Goal: Task Accomplishment & Management: Manage account settings

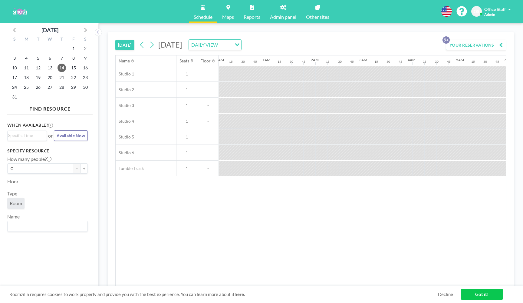
scroll to position [0, 870]
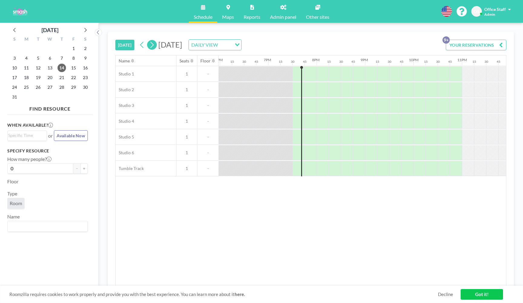
click at [150, 45] on icon at bounding box center [152, 44] width 6 height 9
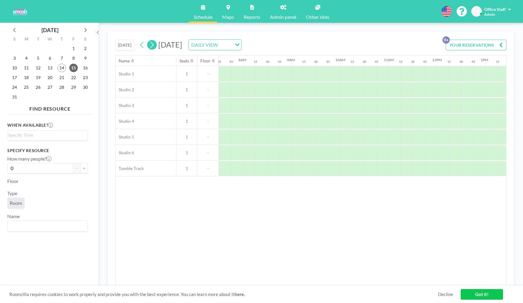
scroll to position [0, 399]
click at [151, 45] on icon at bounding box center [152, 44] width 6 height 9
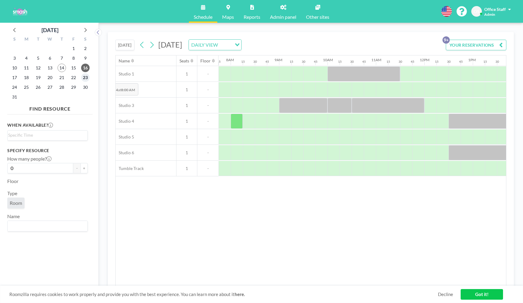
click at [88, 79] on span "23" at bounding box center [85, 77] width 8 height 8
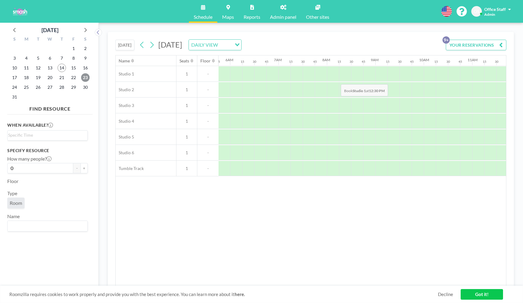
scroll to position [0, 279]
click at [309, 74] on div at bounding box center [309, 73] width 12 height 15
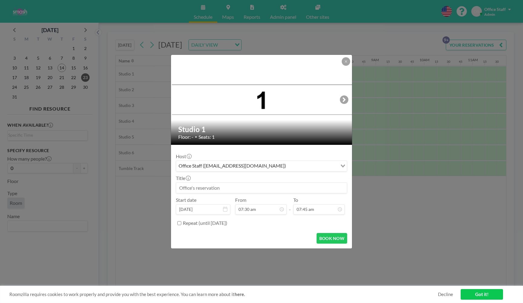
click at [197, 187] on input at bounding box center [261, 187] width 171 height 10
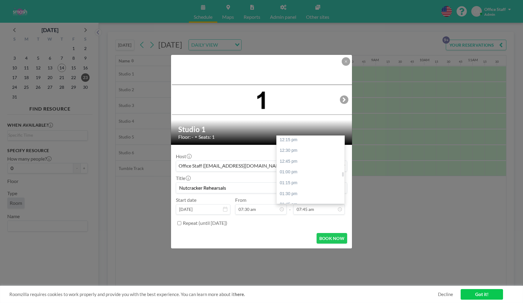
scroll to position [527, 0]
type input "Nutcracker Rehearsals"
click at [297, 191] on div "01:30 pm" at bounding box center [311, 196] width 68 height 11
type input "01:30 pm"
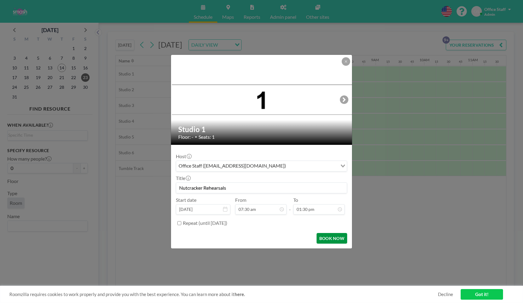
scroll to position [572, 0]
click at [178, 224] on input "Repeat (until [DATE])" at bounding box center [179, 223] width 4 height 4
checkbox input "true"
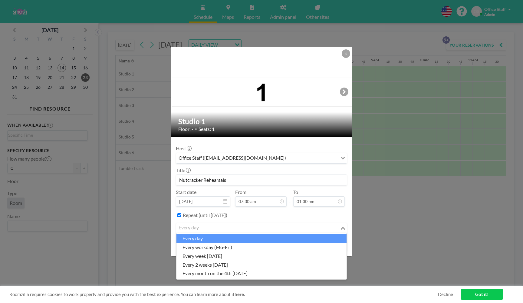
click at [204, 226] on input "Search for option" at bounding box center [258, 228] width 162 height 8
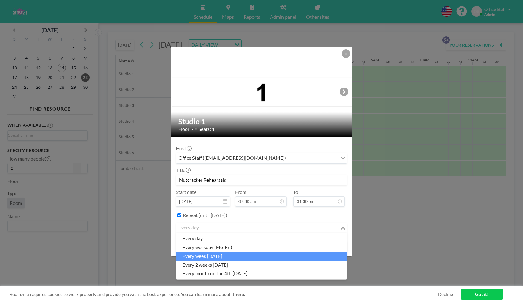
click at [215, 253] on li "every week [DATE]" at bounding box center [261, 255] width 170 height 9
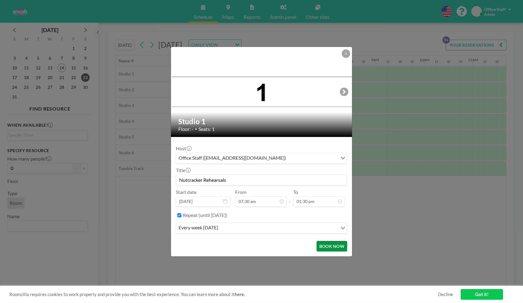
click at [327, 247] on button "BOOK NOW" at bounding box center [332, 246] width 31 height 11
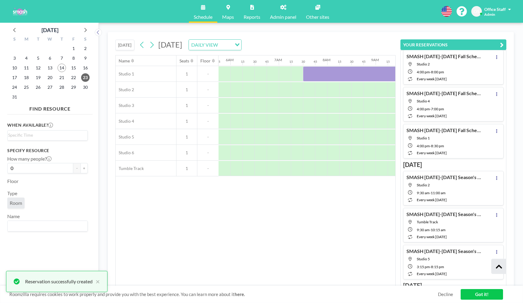
scroll to position [0, 0]
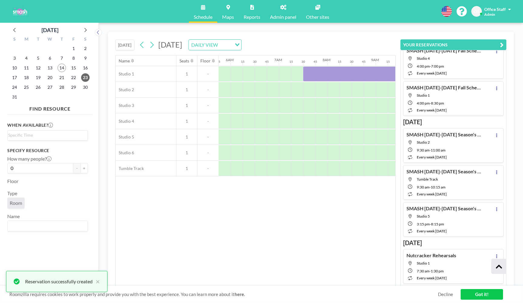
click at [498, 46] on button "YOUR RESERVATIONS" at bounding box center [453, 44] width 106 height 11
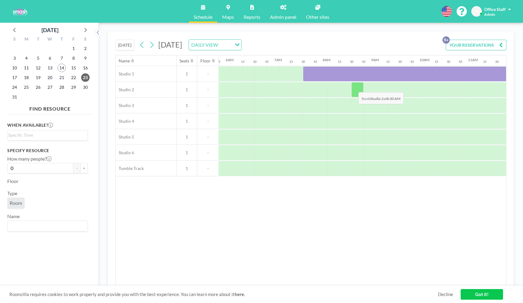
click at [353, 87] on div at bounding box center [357, 89] width 12 height 15
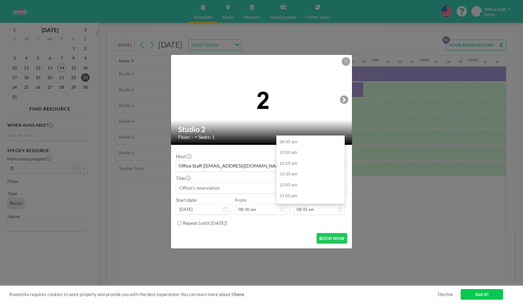
scroll to position [418, 0]
click at [290, 180] on div "10:45 am" at bounding box center [311, 185] width 68 height 11
type input "10:45 am"
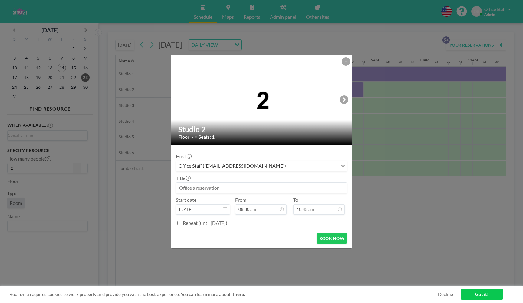
click at [207, 189] on input at bounding box center [261, 187] width 171 height 10
click at [180, 187] on input "Nutcracker" at bounding box center [261, 187] width 171 height 10
click at [219, 186] on input "2025 Nutcracker" at bounding box center [261, 187] width 171 height 10
type input "2025 Nutcracker Rehearsals"
drag, startPoint x: 241, startPoint y: 187, endPoint x: 166, endPoint y: 189, distance: 75.4
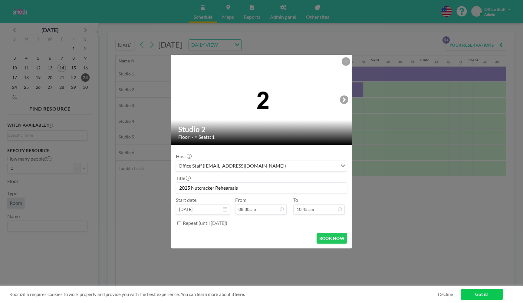
click at [166, 189] on div "Studio 2 Floor: - • Seats: 1 Host Office Staff ([EMAIL_ADDRESS][DOMAIN_NAME]) L…" at bounding box center [261, 151] width 523 height 303
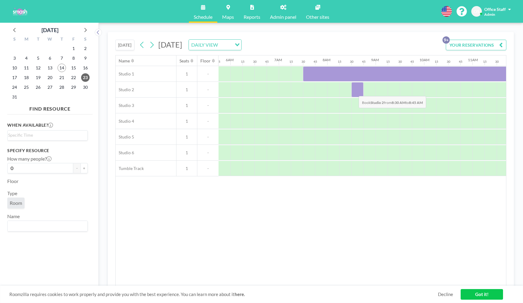
click at [354, 91] on div at bounding box center [357, 89] width 12 height 15
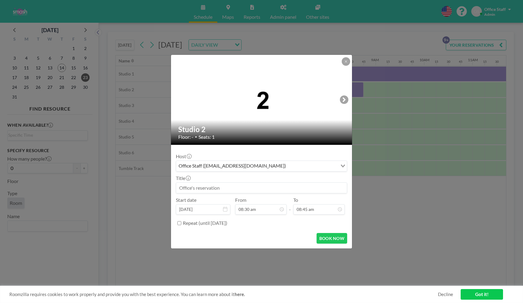
click at [216, 187] on input at bounding box center [261, 187] width 171 height 10
drag, startPoint x: 187, startPoint y: 188, endPoint x: 240, endPoint y: 188, distance: 52.7
click at [240, 188] on input "2025 Nutcracker Rehearsals" at bounding box center [261, 187] width 171 height 10
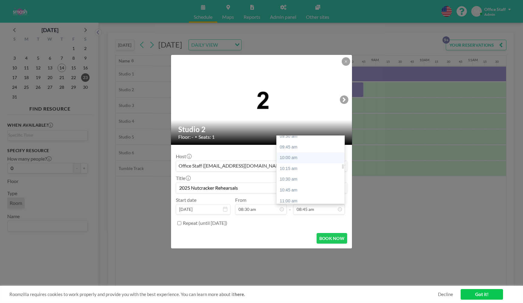
scroll to position [415, 0]
type input "2025 Nutcracker Rehearsals"
click at [295, 183] on div "10:45 am" at bounding box center [311, 188] width 68 height 11
type input "10:45 am"
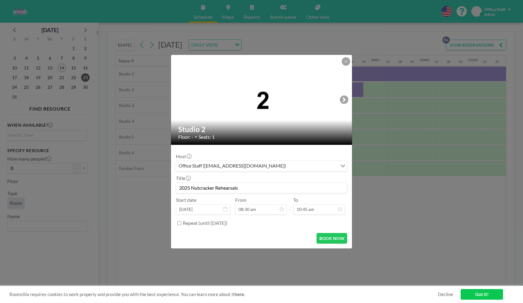
scroll to position [455, 0]
click at [180, 223] on input "Repeat (until [DATE])" at bounding box center [179, 223] width 4 height 4
checkbox input "true"
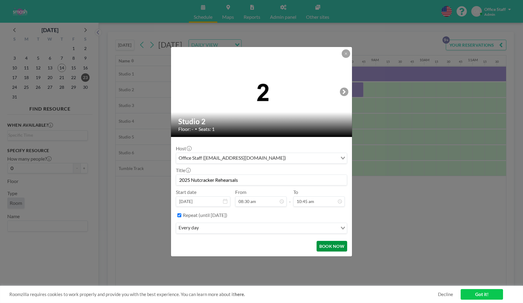
click at [327, 245] on button "BOOK NOW" at bounding box center [332, 246] width 31 height 11
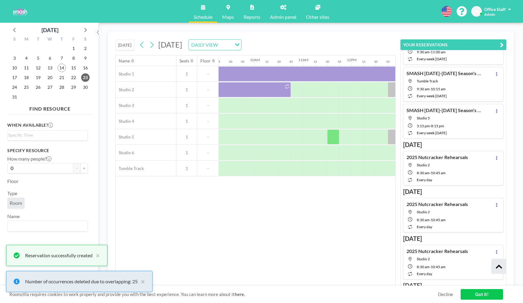
scroll to position [0, 451]
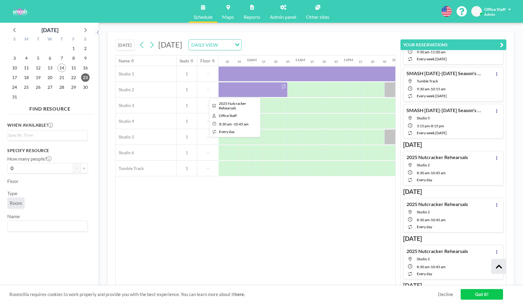
click at [270, 90] on div at bounding box center [233, 89] width 109 height 15
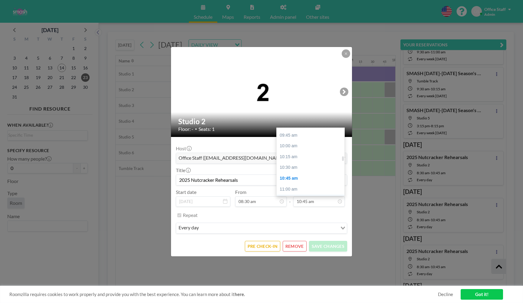
scroll to position [415, 0]
click at [290, 133] on div "09:45 am" at bounding box center [311, 138] width 68 height 11
type input "09:45 am"
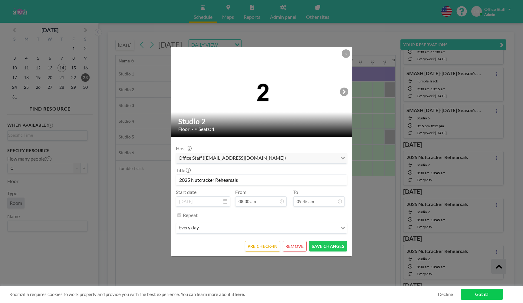
scroll to position [413, 0]
click at [325, 242] on button "SAVE CHANGES" at bounding box center [328, 246] width 38 height 11
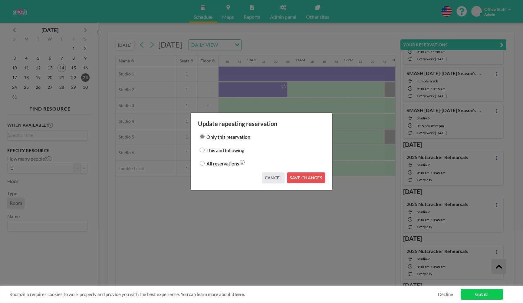
click at [203, 151] on input "This and following" at bounding box center [202, 149] width 5 height 5
radio input "true"
click at [301, 177] on button "SAVE CHANGES" at bounding box center [306, 177] width 38 height 11
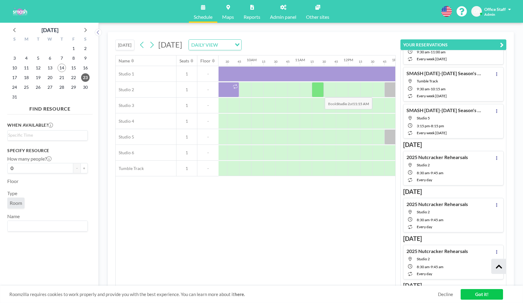
scroll to position [0, 470]
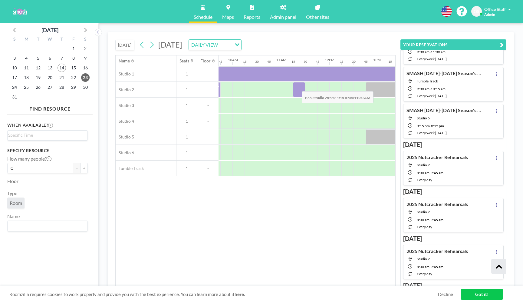
click at [297, 87] on div at bounding box center [299, 89] width 12 height 15
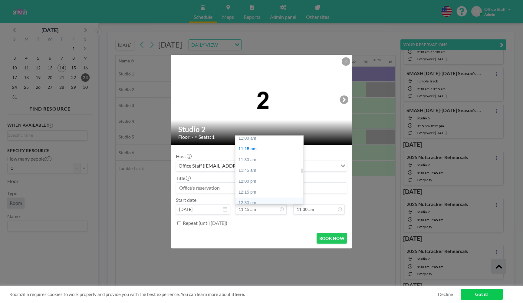
scroll to position [485, 0]
click at [260, 200] on div "12:45 pm" at bounding box center [269, 205] width 68 height 11
type input "12:45 pm"
type input "01:00 pm"
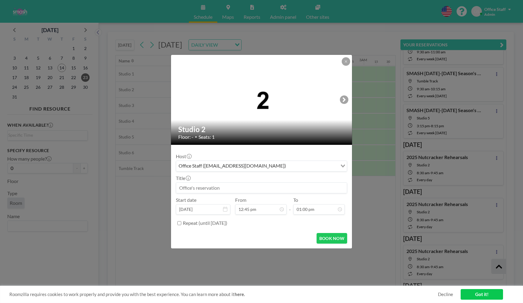
scroll to position [0, 605]
click at [208, 186] on input at bounding box center [261, 187] width 171 height 10
paste input "2025 Nutcracker Rehearsals"
type input "2025 Nutcracker Rehearsals"
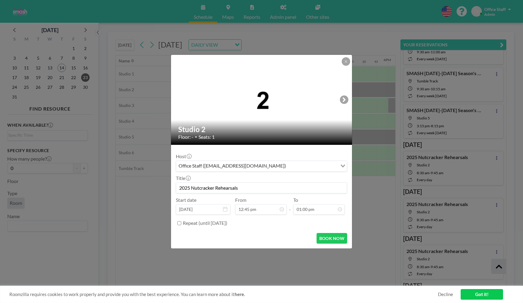
click at [179, 222] on input "Repeat (until [DATE])" at bounding box center [179, 223] width 4 height 4
checkbox input "true"
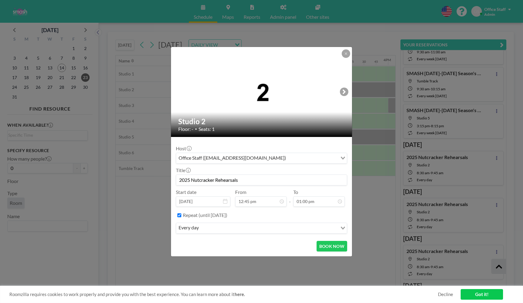
click at [229, 224] on input "Search for option" at bounding box center [269, 228] width 136 height 8
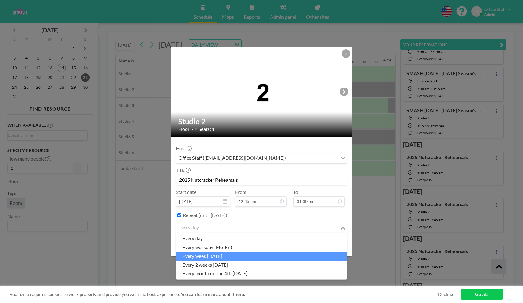
click at [228, 252] on li "every week [DATE]" at bounding box center [261, 255] width 170 height 9
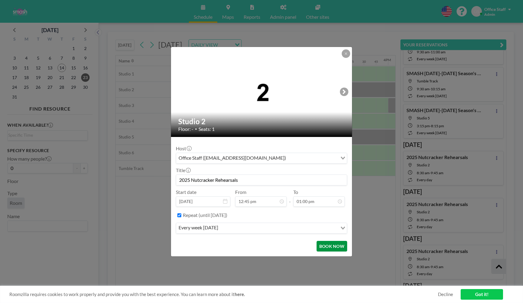
click at [335, 246] on button "BOOK NOW" at bounding box center [332, 246] width 31 height 11
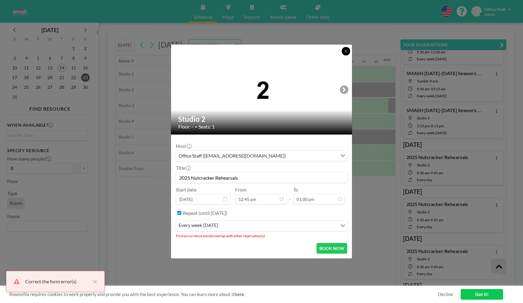
click at [346, 52] on icon at bounding box center [346, 51] width 4 height 4
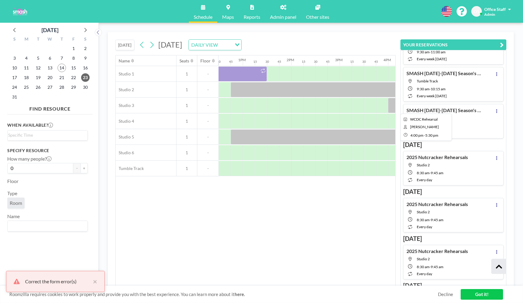
click at [392, 106] on div at bounding box center [424, 105] width 73 height 15
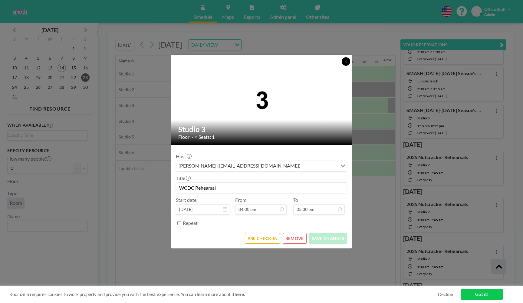
click at [347, 61] on icon at bounding box center [346, 62] width 4 height 4
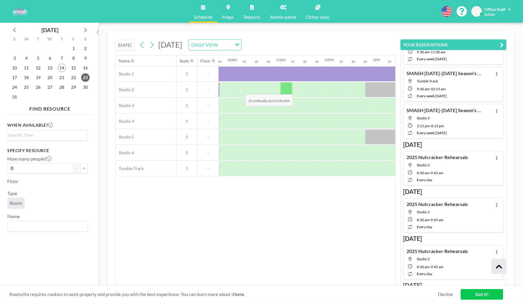
scroll to position [0, 470]
click at [228, 90] on div at bounding box center [226, 89] width 12 height 15
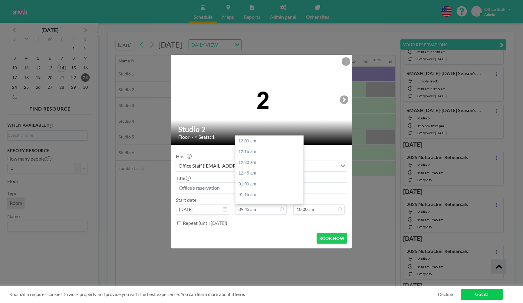
scroll to position [413, 0]
click at [205, 184] on input at bounding box center [261, 187] width 171 height 10
paste input "2025 Nutcracker Rehearsals"
type input "2025 Nutcracker Rehearsals"
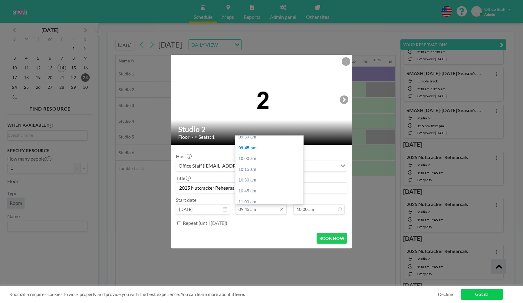
click at [273, 209] on input "09:45 am" at bounding box center [260, 209] width 51 height 10
click at [248, 188] on div "11:15 am" at bounding box center [269, 193] width 68 height 11
type input "11:15 am"
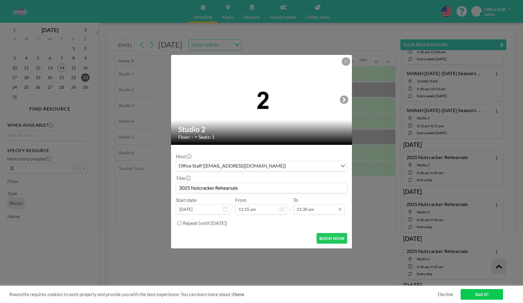
scroll to position [477, 0]
click at [305, 206] on input "11:30 am" at bounding box center [318, 209] width 51 height 10
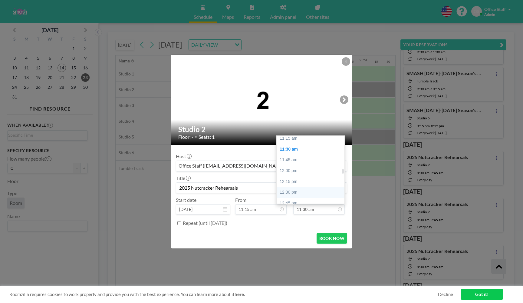
click at [291, 187] on div "12:30 pm" at bounding box center [311, 192] width 68 height 11
type input "12:30 pm"
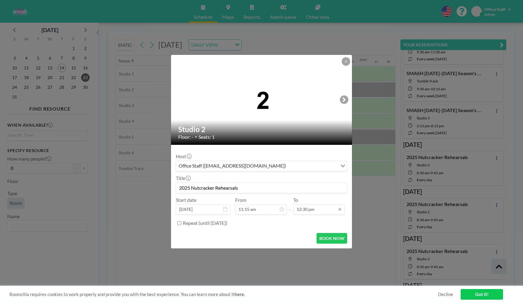
scroll to position [530, 0]
click at [179, 222] on input "Repeat (until [DATE])" at bounding box center [179, 223] width 4 height 4
checkbox input "true"
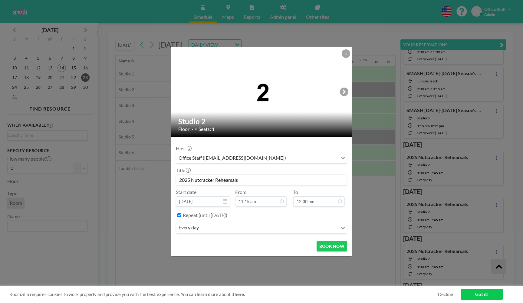
click at [190, 230] on div "every day" at bounding box center [256, 227] width 161 height 9
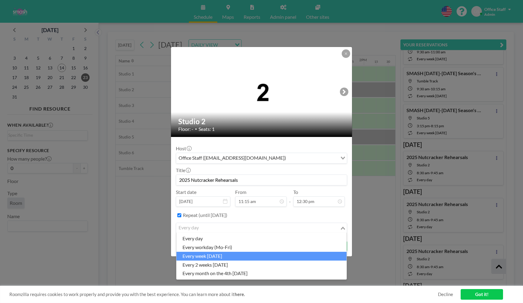
click at [209, 256] on li "every week [DATE]" at bounding box center [261, 255] width 170 height 9
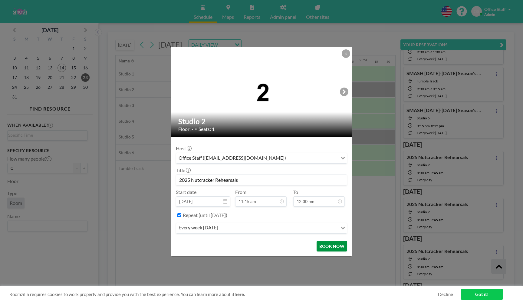
click at [335, 247] on button "BOOK NOW" at bounding box center [332, 246] width 31 height 11
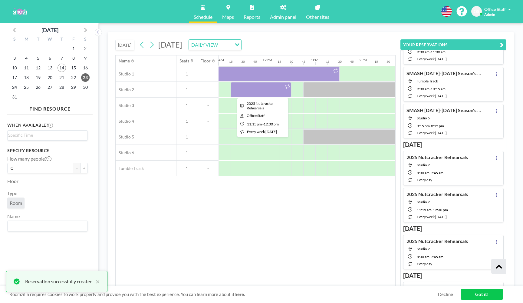
click at [287, 96] on div at bounding box center [261, 89] width 61 height 15
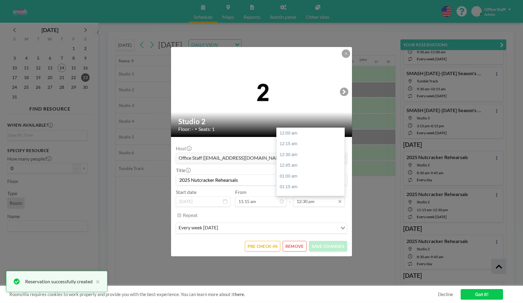
click at [305, 204] on input "12:30 pm" at bounding box center [318, 201] width 51 height 10
click at [299, 147] on div "12:45 pm" at bounding box center [311, 152] width 68 height 11
type input "12:45 pm"
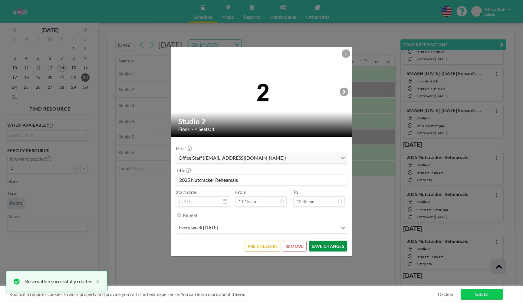
scroll to position [0, 0]
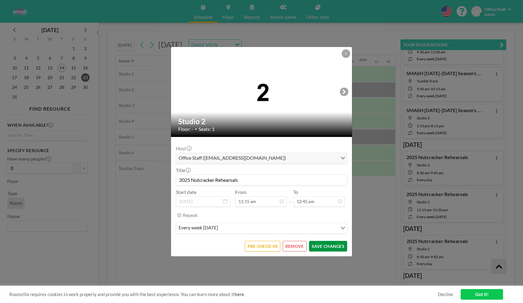
click at [328, 249] on button "SAVE CHANGES" at bounding box center [328, 246] width 38 height 11
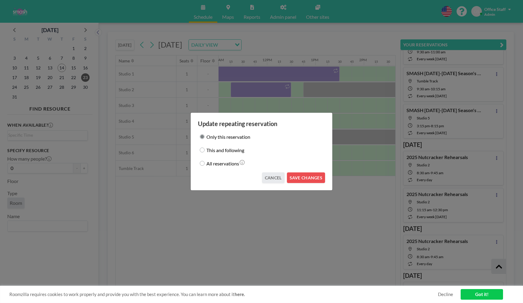
click at [203, 149] on input "This and following" at bounding box center [202, 149] width 5 height 5
radio input "true"
click at [299, 177] on button "SAVE CHANGES" at bounding box center [306, 177] width 38 height 11
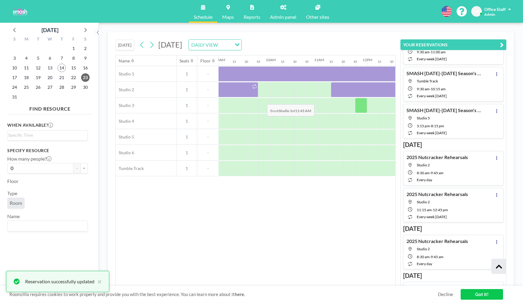
scroll to position [0, 433]
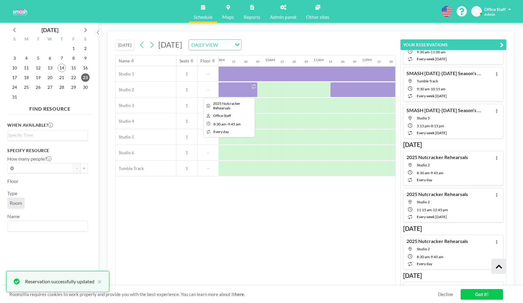
click at [238, 88] on div at bounding box center [227, 89] width 61 height 15
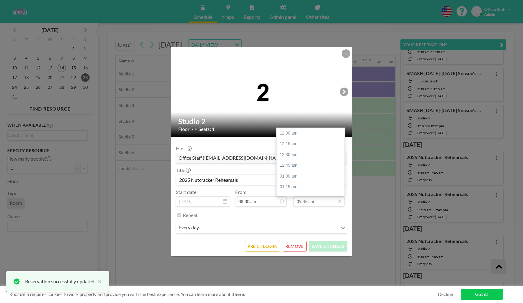
scroll to position [413, 0]
click at [291, 178] on div "10:45 am" at bounding box center [311, 183] width 68 height 11
type input "10:45 am"
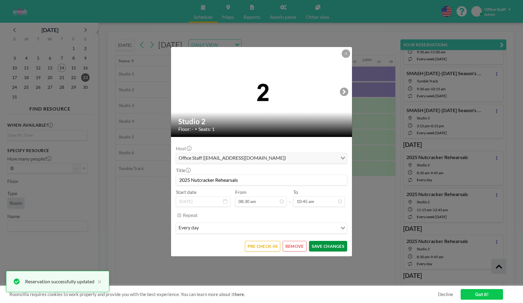
scroll to position [455, 0]
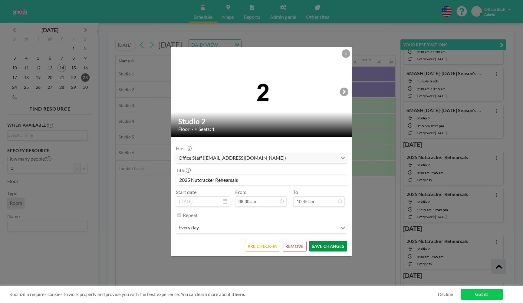
click at [334, 246] on button "SAVE CHANGES" at bounding box center [328, 246] width 38 height 11
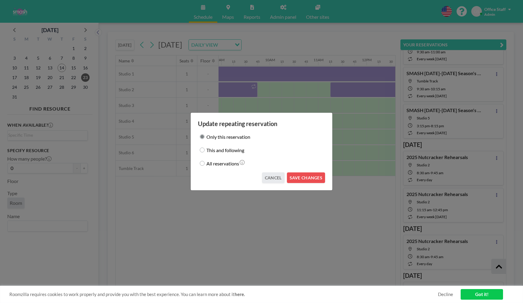
click at [203, 149] on input "This and following" at bounding box center [202, 149] width 5 height 5
radio input "true"
click at [302, 179] on button "SAVE CHANGES" at bounding box center [306, 177] width 38 height 11
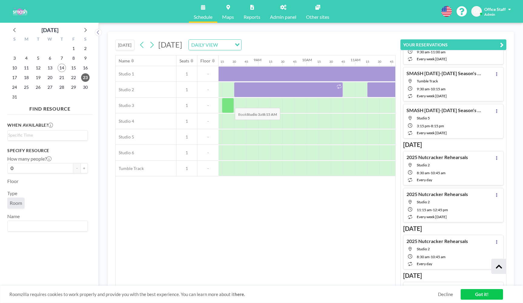
scroll to position [0, 362]
click at [226, 104] on div at bounding box center [226, 105] width 12 height 15
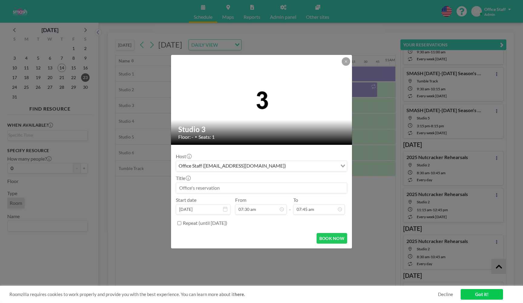
click at [217, 185] on input at bounding box center [261, 187] width 171 height 10
paste input "2025 Nutcracker Rehearsals"
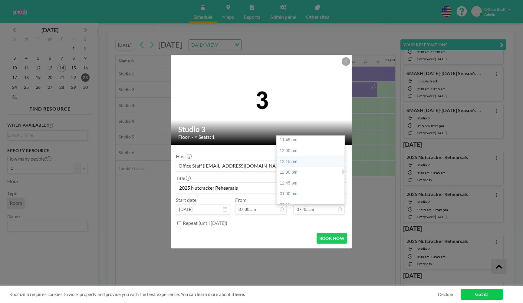
scroll to position [507, 0]
type input "2025 Nutcracker Rehearsals"
click at [287, 188] on div "01:00 pm" at bounding box center [311, 193] width 68 height 11
type input "01:00 pm"
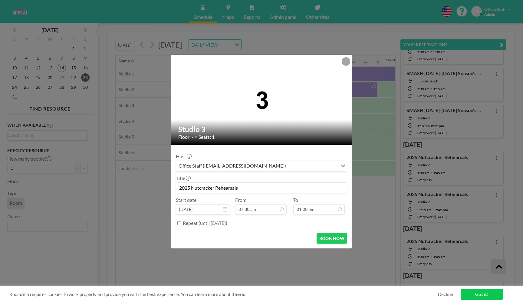
scroll to position [318, 0]
click at [180, 222] on input "Repeat (until [DATE])" at bounding box center [179, 223] width 4 height 4
checkbox input "true"
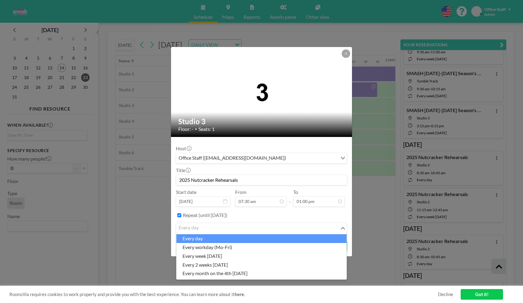
click at [213, 225] on input "Search for option" at bounding box center [258, 228] width 162 height 8
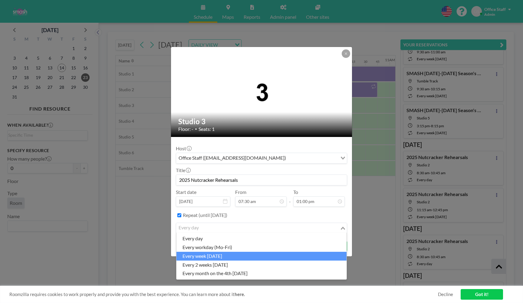
click at [220, 253] on li "every week [DATE]" at bounding box center [261, 255] width 170 height 9
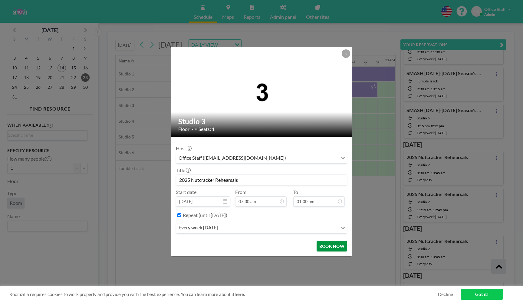
click at [329, 247] on button "BOOK NOW" at bounding box center [332, 246] width 31 height 11
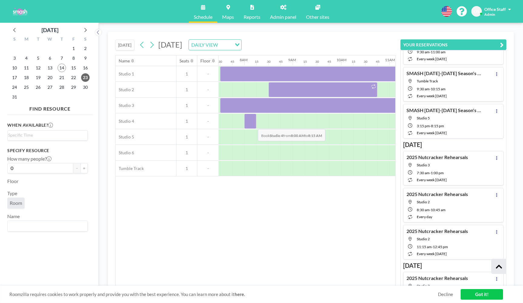
click at [253, 124] on div at bounding box center [250, 120] width 12 height 15
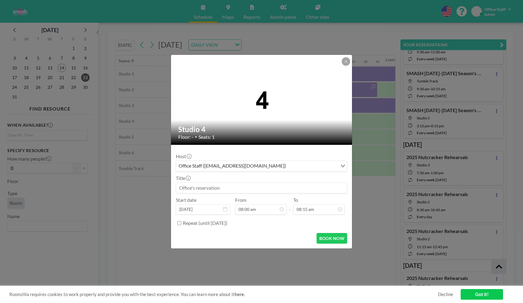
click at [267, 184] on input at bounding box center [261, 187] width 171 height 10
paste input "2025 Nutcracker Rehearsals"
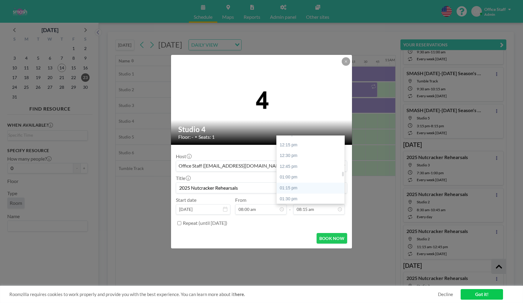
scroll to position [528, 0]
type input "2025 Nutcracker Rehearsals"
click at [293, 189] on div "01:30 pm" at bounding box center [311, 194] width 68 height 11
type input "01:30 pm"
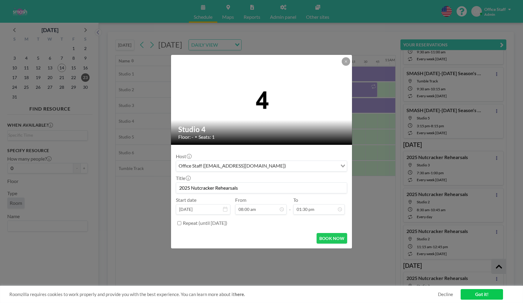
scroll to position [572, 0]
click at [181, 222] on div "Repeat (until [DATE])" at bounding box center [261, 223] width 171 height 10
click at [179, 223] on input "Repeat (until [DATE])" at bounding box center [179, 223] width 4 height 4
checkbox input "true"
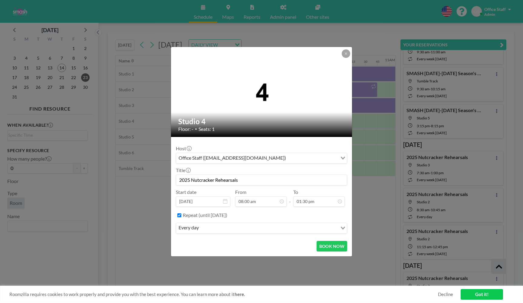
click at [196, 226] on div "every day" at bounding box center [256, 227] width 161 height 9
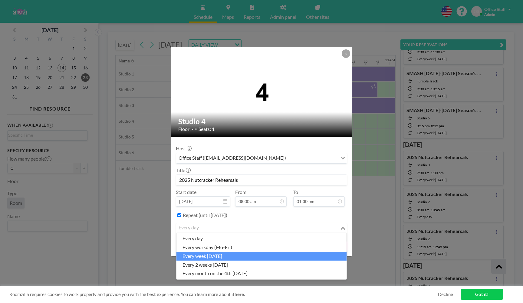
click at [211, 252] on li "every week [DATE]" at bounding box center [261, 255] width 170 height 9
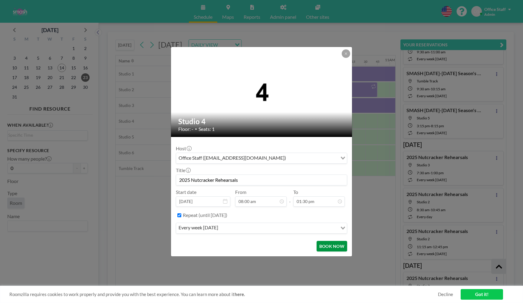
click at [333, 247] on button "BOOK NOW" at bounding box center [332, 246] width 31 height 11
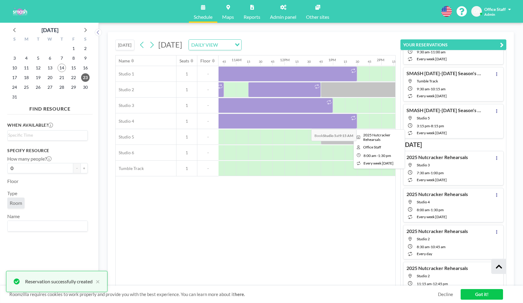
scroll to position [0, 539]
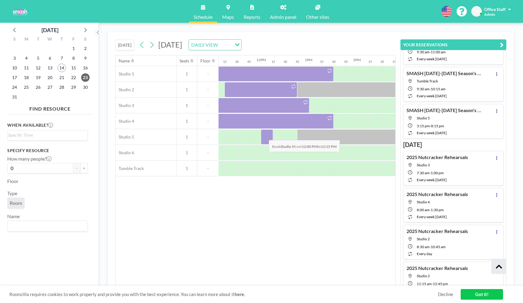
click at [264, 135] on div at bounding box center [267, 136] width 12 height 15
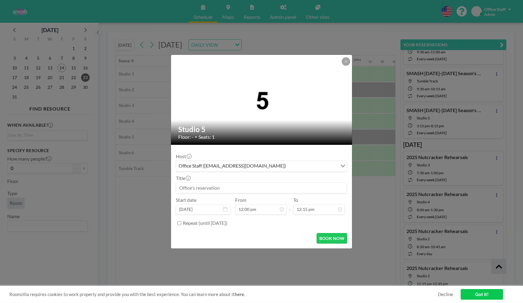
click at [220, 189] on input at bounding box center [261, 187] width 171 height 10
paste input "2025 Nutcracker Rehearsals"
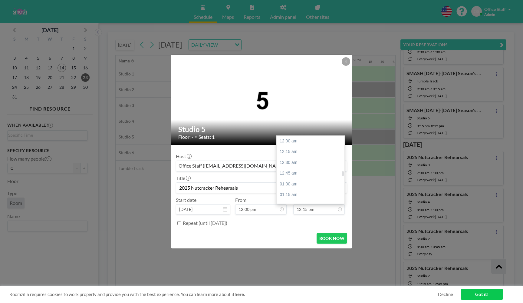
scroll to position [519, 0]
type input "2025 Nutcracker Rehearsals"
click at [291, 166] on div "12:45 pm" at bounding box center [311, 171] width 68 height 11
type input "12:45 pm"
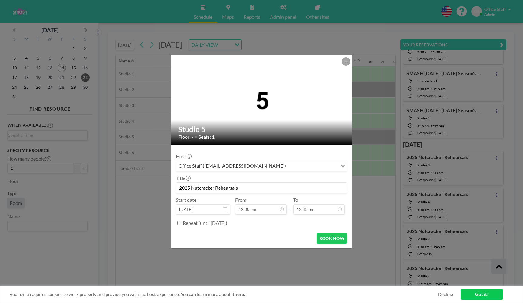
click at [180, 222] on input "Repeat (until [DATE])" at bounding box center [179, 223] width 4 height 4
checkbox input "true"
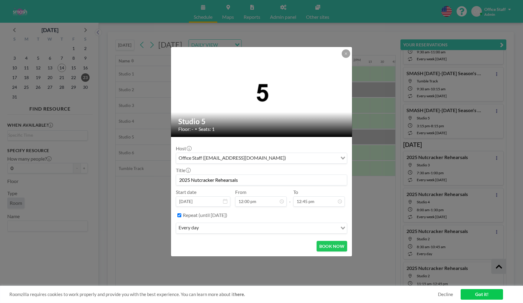
click at [209, 226] on input "Search for option" at bounding box center [269, 228] width 136 height 8
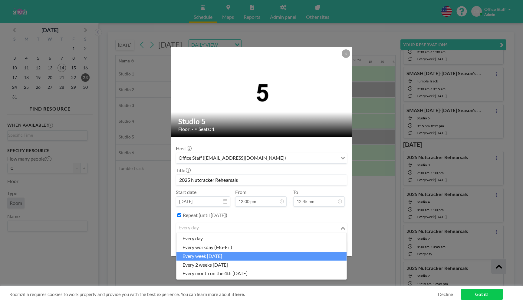
click at [212, 256] on li "every week [DATE]" at bounding box center [261, 255] width 170 height 9
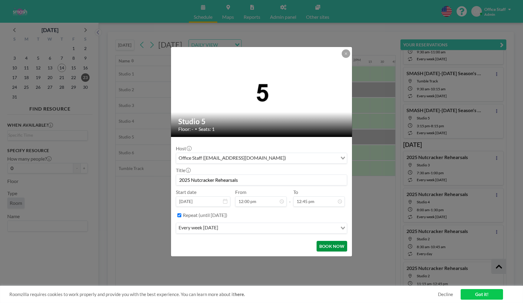
click at [331, 243] on button "BOOK NOW" at bounding box center [332, 246] width 31 height 11
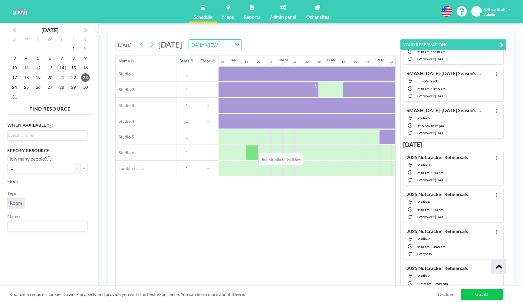
scroll to position [0, 401]
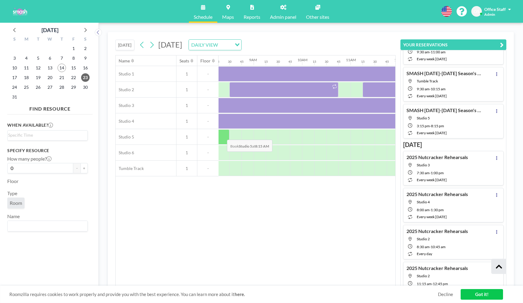
click at [222, 135] on div at bounding box center [223, 136] width 12 height 15
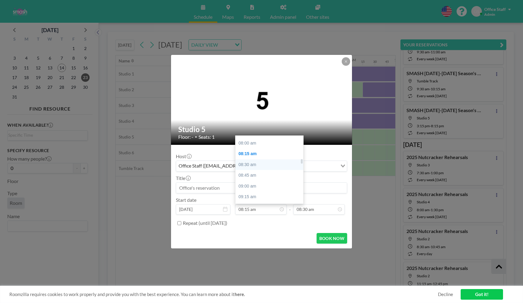
scroll to position [337, 0]
click at [251, 143] on div "08:00 am" at bounding box center [269, 148] width 68 height 11
type input "08:00 am"
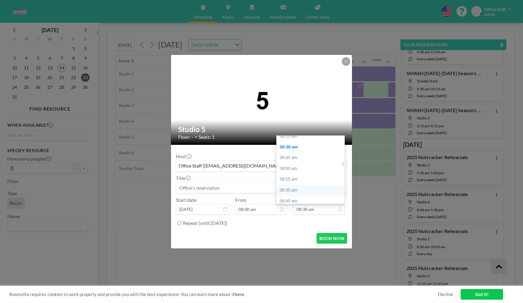
scroll to position [406, 0]
click at [294, 203] on div "11:00 am" at bounding box center [311, 208] width 68 height 11
type input "11:00 am"
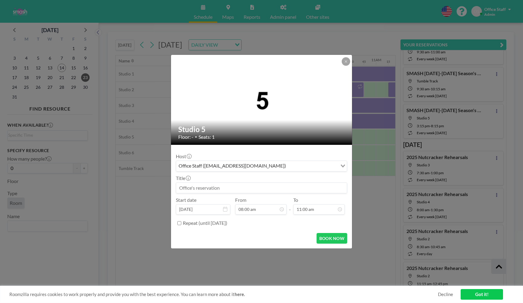
click at [208, 186] on input at bounding box center [261, 187] width 171 height 10
paste input "2025 Nutcracker Rehearsals"
type input "2025 Nutcracker Rehearsals"
click at [178, 223] on input "Repeat (until [DATE])" at bounding box center [179, 223] width 4 height 4
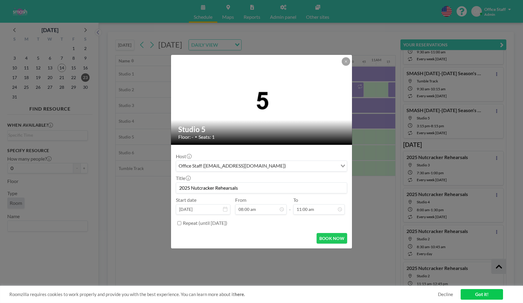
checkbox input "true"
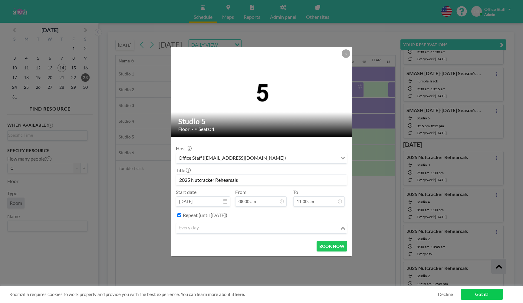
click at [208, 225] on input "Search for option" at bounding box center [258, 228] width 162 height 8
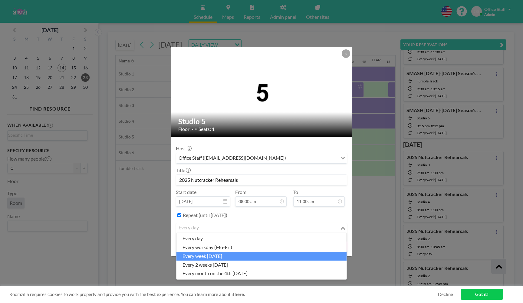
click at [221, 252] on li "every week [DATE]" at bounding box center [261, 255] width 170 height 9
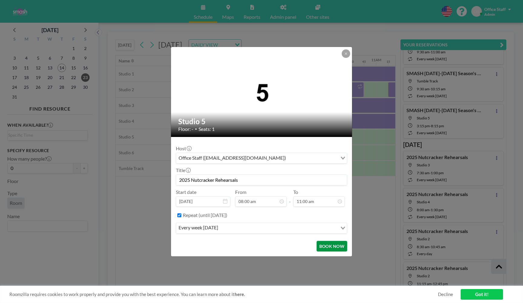
click at [332, 247] on button "BOOK NOW" at bounding box center [332, 246] width 31 height 11
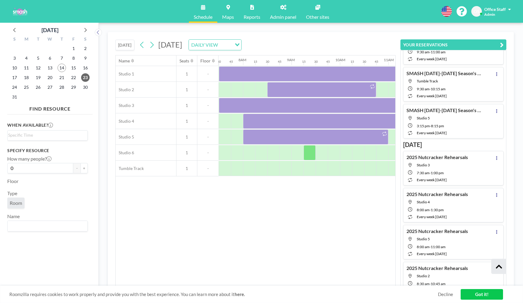
scroll to position [0, 363]
click at [249, 155] on div at bounding box center [249, 152] width 12 height 15
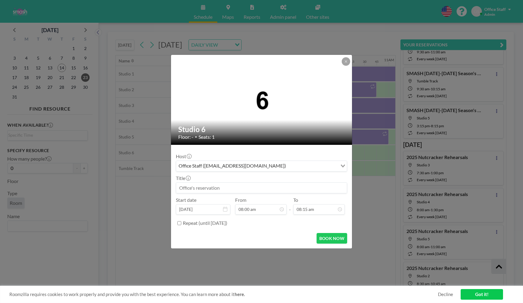
scroll to position [350, 0]
click at [215, 189] on input at bounding box center [261, 187] width 171 height 10
paste input "2025 Nutcracker Rehearsals"
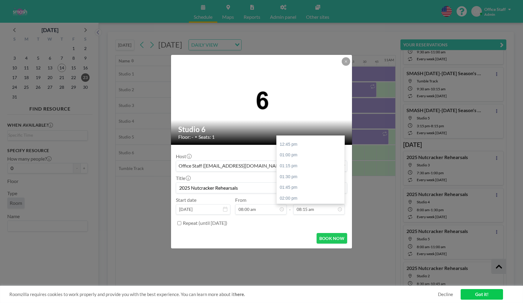
scroll to position [560, 0]
type input "2025 Nutcracker Rehearsals"
click at [294, 167] on div "01:45 pm" at bounding box center [311, 172] width 68 height 11
type input "01:45 pm"
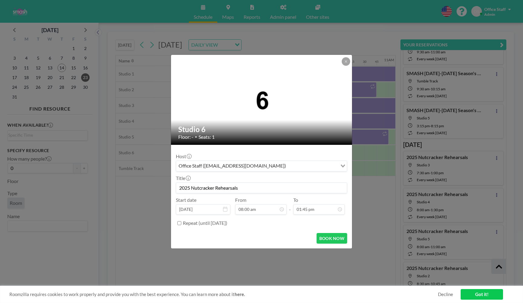
scroll to position [583, 0]
click at [180, 223] on input "Repeat (until [DATE])" at bounding box center [179, 223] width 4 height 4
checkbox input "true"
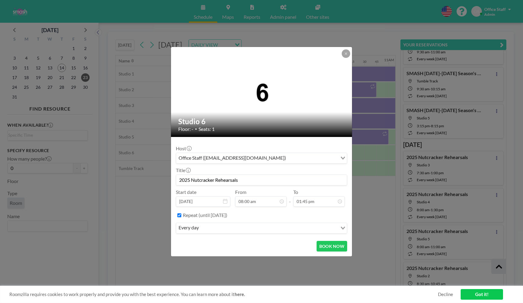
click at [188, 229] on div "every day" at bounding box center [256, 227] width 161 height 9
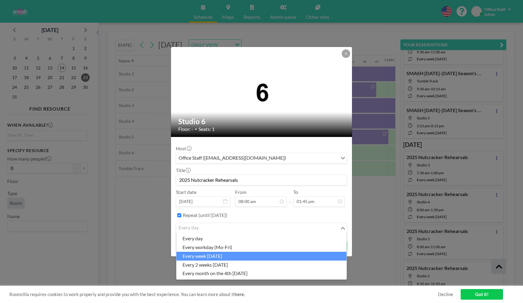
click at [205, 252] on li "every week [DATE]" at bounding box center [261, 255] width 170 height 9
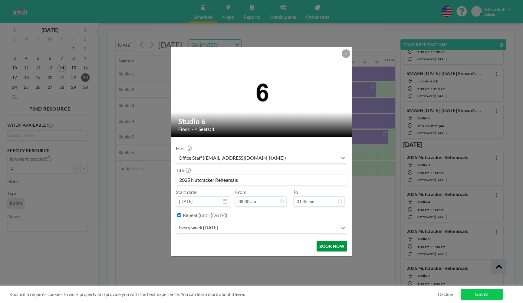
click at [329, 244] on button "BOOK NOW" at bounding box center [332, 246] width 31 height 11
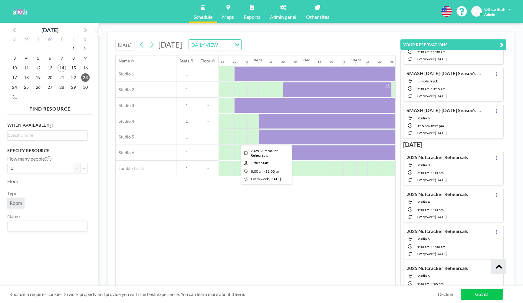
scroll to position [0, 311]
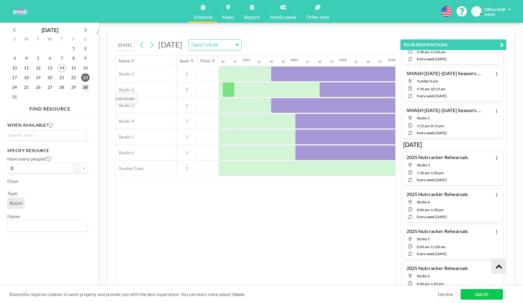
click at [87, 87] on span "30" at bounding box center [85, 87] width 8 height 8
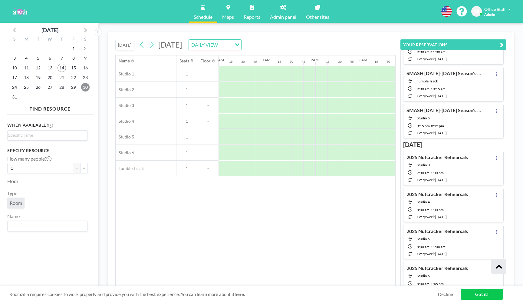
scroll to position [0, 375]
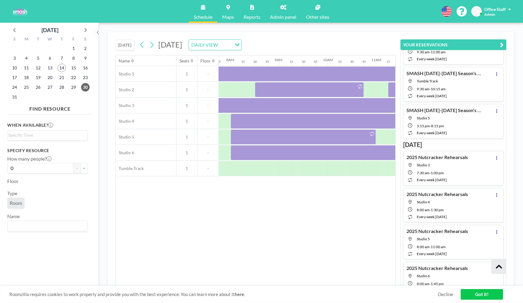
click at [267, 76] on div at bounding box center [351, 73] width 290 height 15
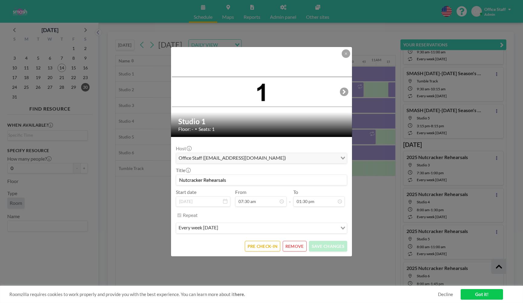
scroll to position [0, 0]
click at [302, 245] on button "REMOVE" at bounding box center [295, 246] width 24 height 11
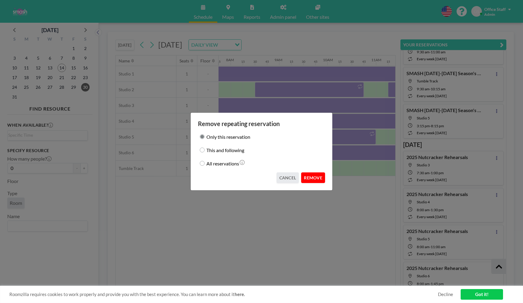
click at [313, 179] on button "REMOVE" at bounding box center [313, 177] width 24 height 11
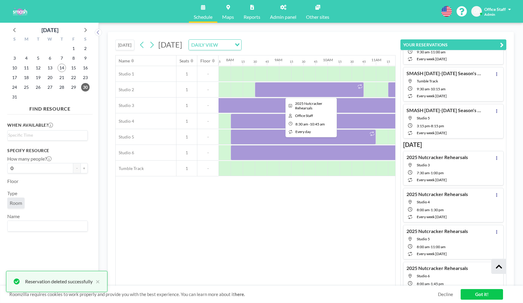
click at [307, 89] on div at bounding box center [309, 89] width 109 height 15
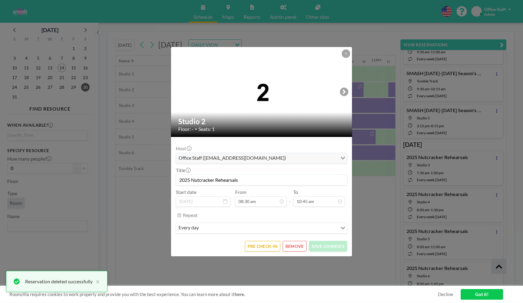
scroll to position [455, 0]
click at [296, 243] on button "REMOVE" at bounding box center [295, 246] width 24 height 11
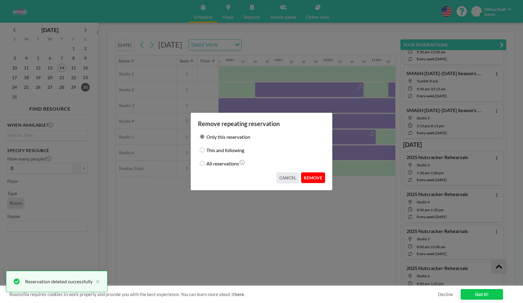
click at [311, 178] on button "REMOVE" at bounding box center [313, 177] width 24 height 11
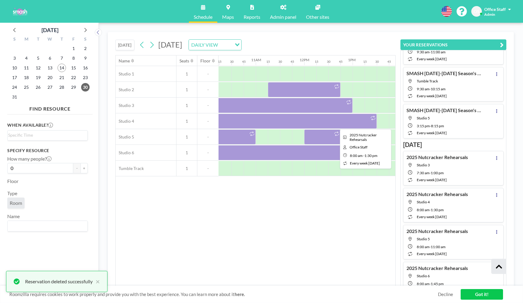
scroll to position [0, 532]
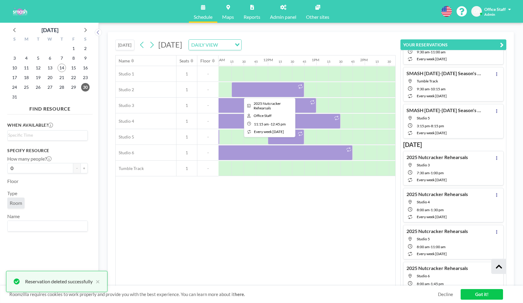
click at [279, 88] on div at bounding box center [267, 89] width 73 height 15
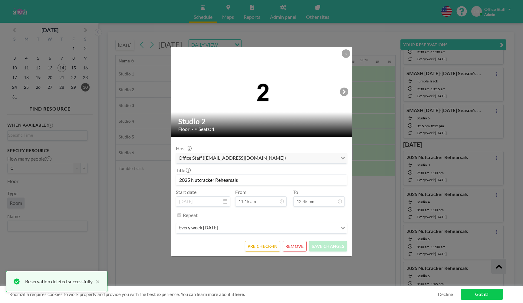
scroll to position [0, 0]
click at [294, 248] on button "REMOVE" at bounding box center [295, 246] width 24 height 11
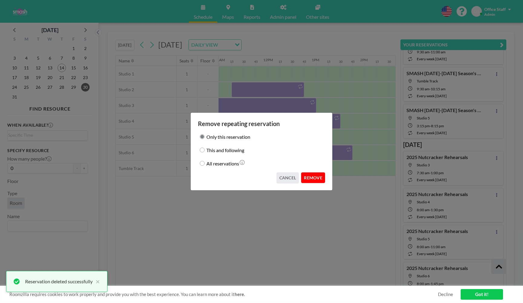
click at [315, 179] on button "REMOVE" at bounding box center [313, 177] width 24 height 11
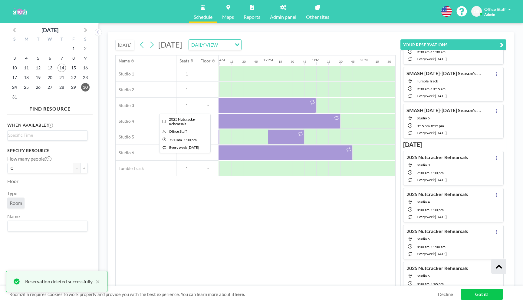
click at [277, 107] on div at bounding box center [183, 105] width 266 height 15
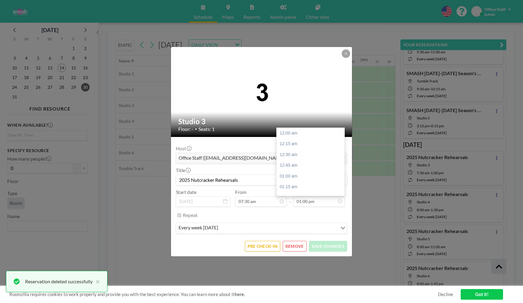
scroll to position [551, 0]
click at [296, 245] on button "REMOVE" at bounding box center [295, 246] width 24 height 11
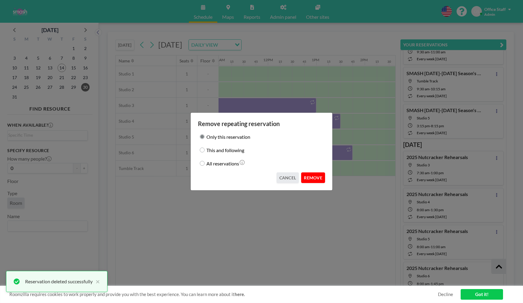
click at [315, 175] on button "REMOVE" at bounding box center [313, 177] width 24 height 11
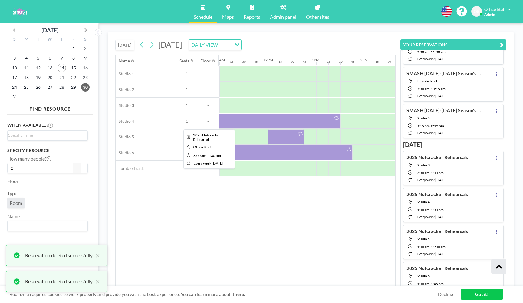
click at [294, 119] on div at bounding box center [207, 120] width 266 height 15
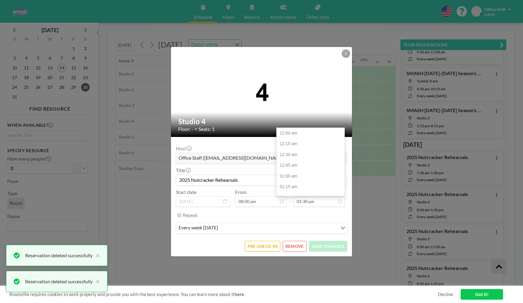
scroll to position [572, 0]
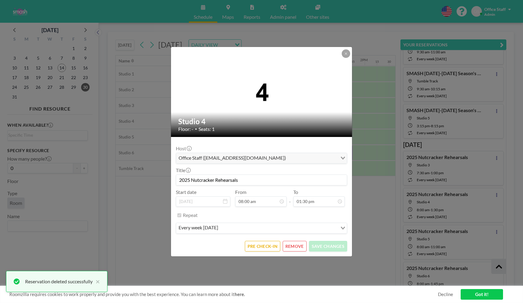
click at [297, 244] on button "REMOVE" at bounding box center [295, 246] width 24 height 11
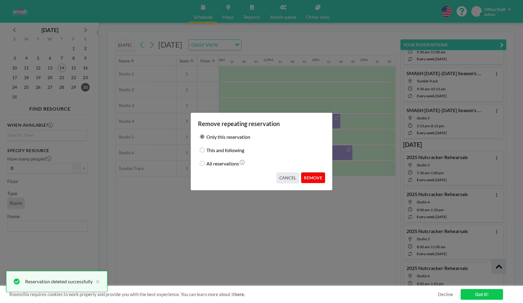
click at [313, 176] on button "REMOVE" at bounding box center [313, 177] width 24 height 11
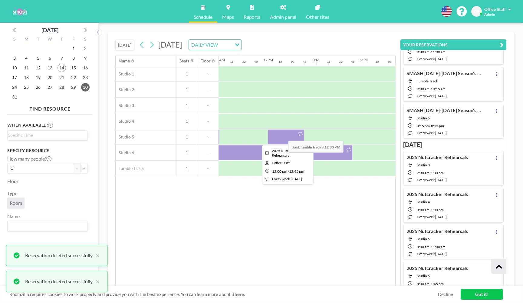
click at [283, 136] on div at bounding box center [286, 136] width 36 height 15
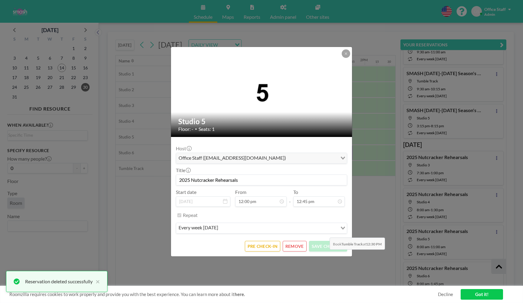
scroll to position [0, 0]
click at [299, 247] on button "REMOVE" at bounding box center [295, 246] width 24 height 11
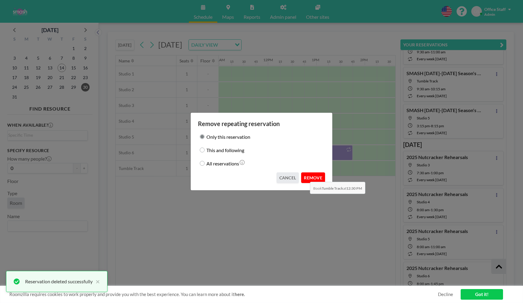
click at [306, 177] on button "REMOVE" at bounding box center [313, 177] width 24 height 11
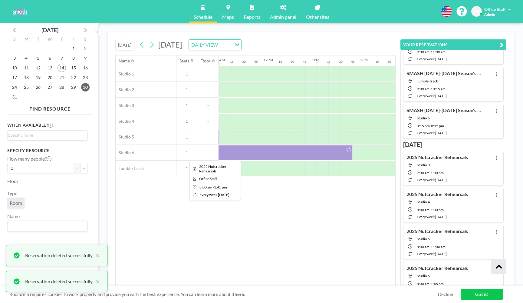
click at [293, 153] on div at bounding box center [213, 152] width 278 height 15
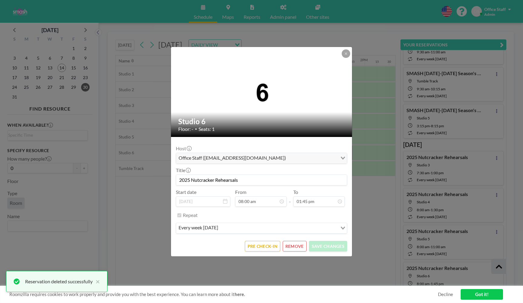
scroll to position [583, 0]
click at [297, 244] on button "REMOVE" at bounding box center [295, 246] width 24 height 11
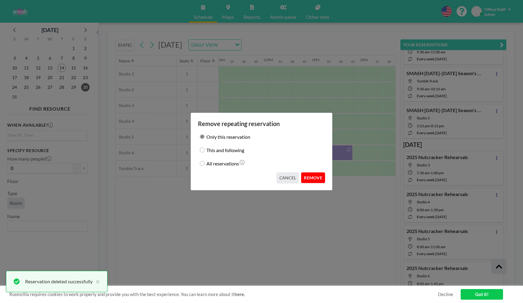
click at [310, 177] on button "REMOVE" at bounding box center [313, 177] width 24 height 11
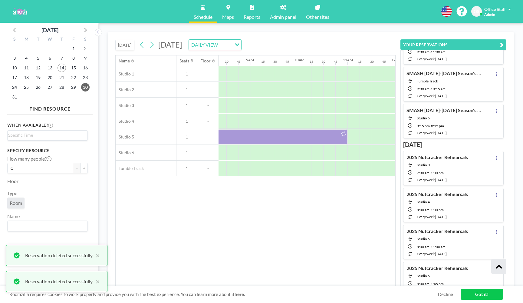
scroll to position [0, 346]
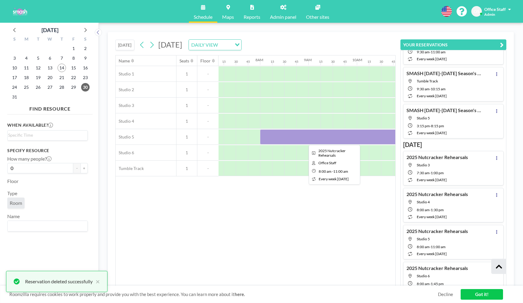
click at [297, 135] on div at bounding box center [332, 136] width 145 height 15
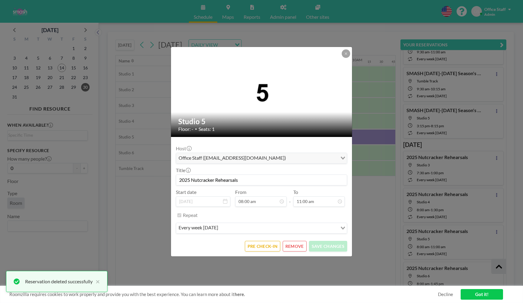
click at [296, 247] on button "REMOVE" at bounding box center [295, 246] width 24 height 11
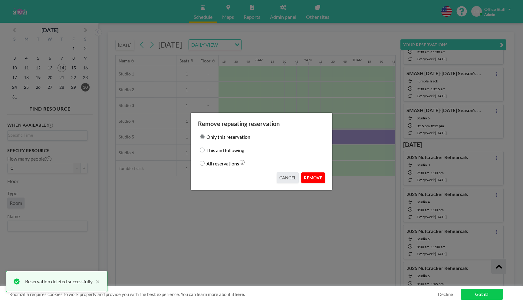
click at [310, 179] on button "REMOVE" at bounding box center [313, 177] width 24 height 11
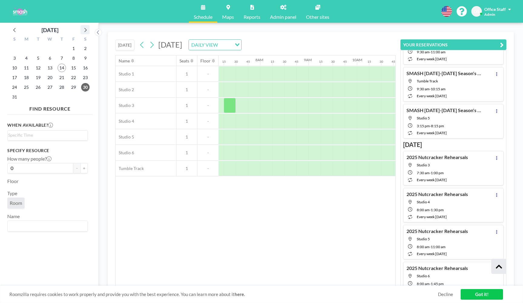
click at [86, 27] on icon at bounding box center [85, 30] width 8 height 8
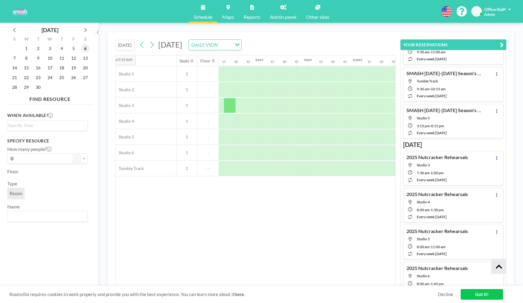
click at [85, 49] on span "6" at bounding box center [85, 48] width 8 height 8
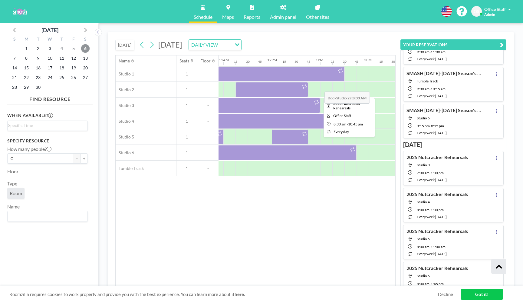
scroll to position [0, 558]
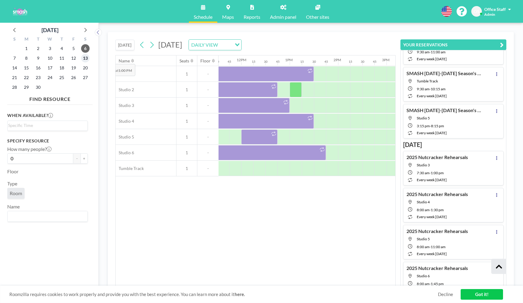
click at [85, 58] on span "13" at bounding box center [85, 58] width 8 height 8
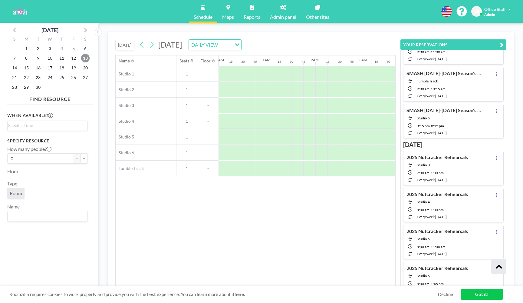
scroll to position [0, 375]
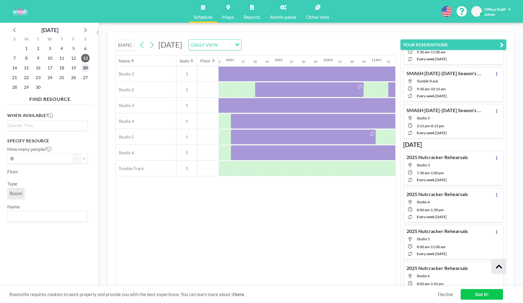
click at [85, 69] on span "20" at bounding box center [85, 68] width 8 height 8
click at [87, 79] on span "27" at bounding box center [85, 77] width 8 height 8
click at [86, 31] on icon at bounding box center [85, 30] width 8 height 8
click at [87, 69] on span "18" at bounding box center [85, 68] width 8 height 8
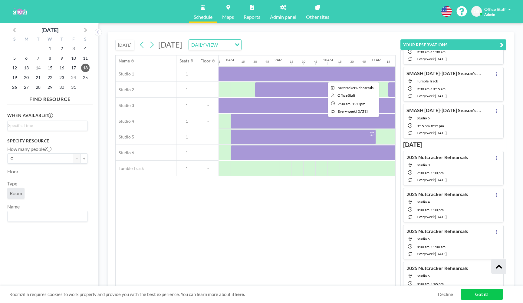
click at [304, 77] on div at bounding box center [351, 73] width 290 height 15
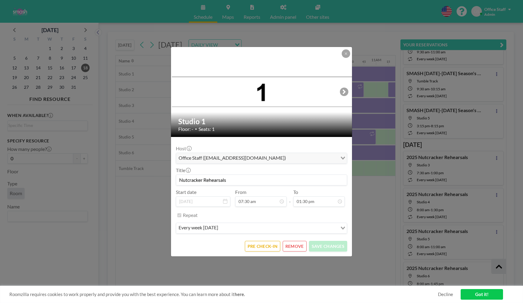
click at [299, 245] on button "REMOVE" at bounding box center [295, 246] width 24 height 11
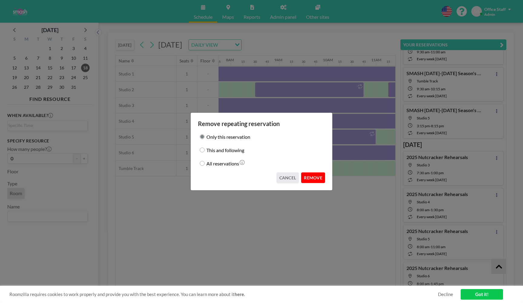
click at [317, 177] on button "REMOVE" at bounding box center [313, 177] width 24 height 11
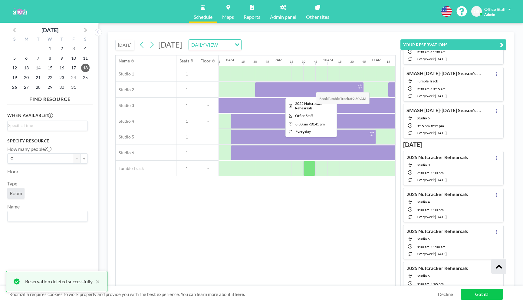
click at [311, 88] on div at bounding box center [309, 89] width 109 height 15
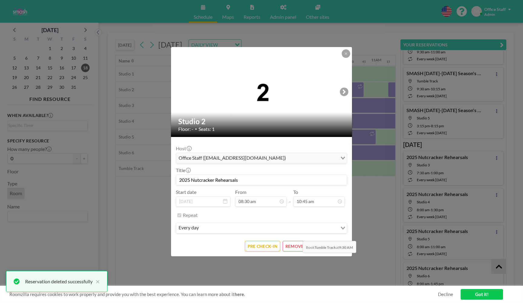
scroll to position [455, 0]
click at [296, 244] on button "REMOVE" at bounding box center [295, 246] width 24 height 11
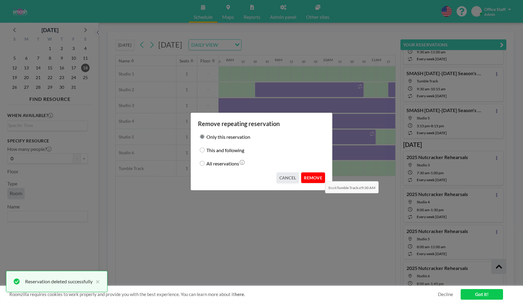
click at [319, 176] on button "REMOVE" at bounding box center [313, 177] width 24 height 11
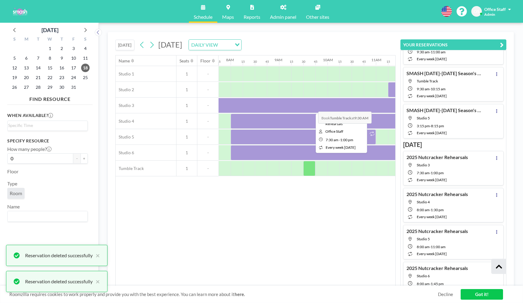
click at [313, 107] on div at bounding box center [339, 105] width 266 height 15
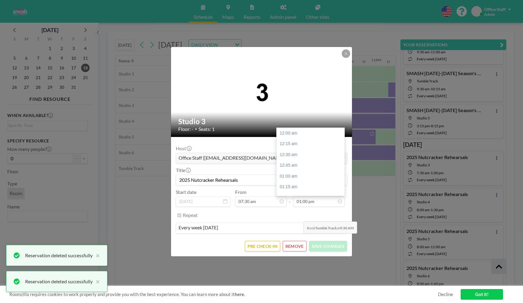
scroll to position [551, 0]
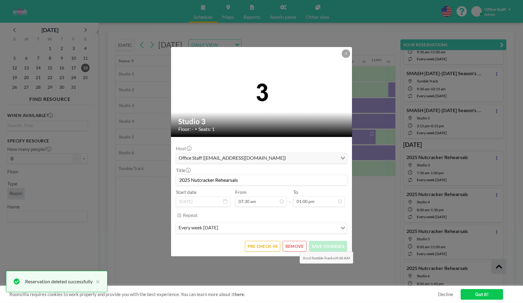
click at [295, 246] on button "REMOVE" at bounding box center [295, 246] width 24 height 11
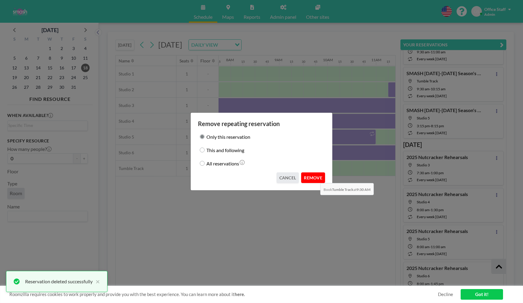
click at [314, 178] on button "REMOVE" at bounding box center [313, 177] width 24 height 11
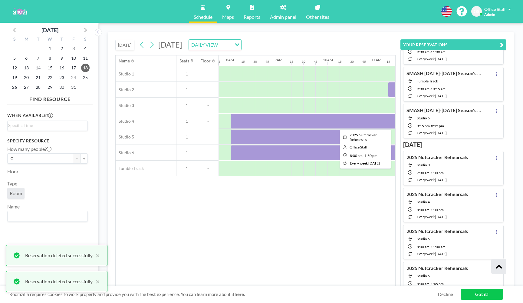
click at [326, 125] on div at bounding box center [364, 120] width 266 height 15
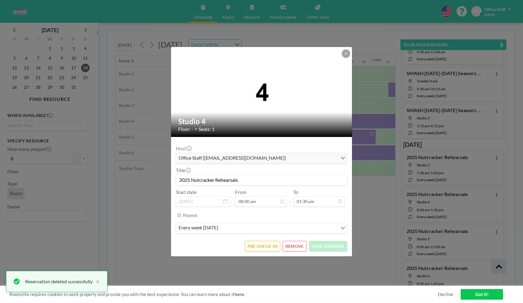
click at [299, 249] on button "REMOVE" at bounding box center [295, 246] width 24 height 11
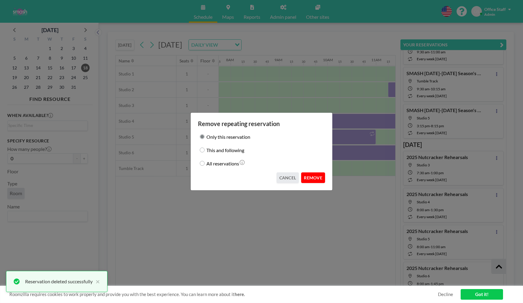
click at [311, 180] on button "REMOVE" at bounding box center [313, 177] width 24 height 11
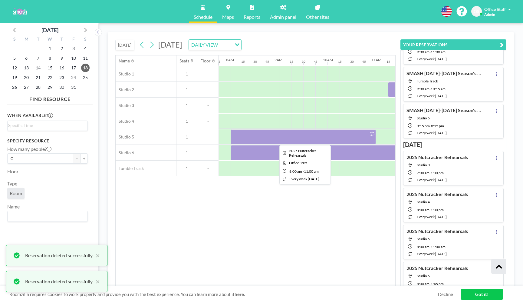
click at [317, 138] on div at bounding box center [303, 136] width 145 height 15
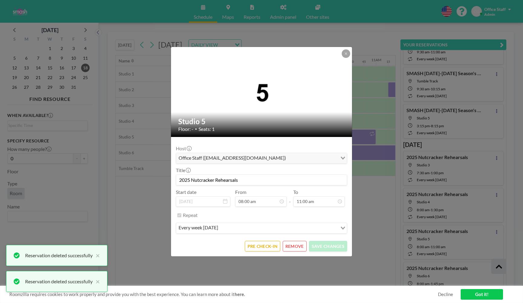
scroll to position [466, 0]
click at [291, 245] on button "REMOVE" at bounding box center [295, 246] width 24 height 11
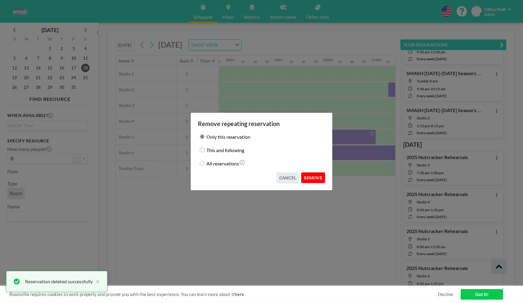
click at [315, 178] on button "REMOVE" at bounding box center [313, 177] width 24 height 11
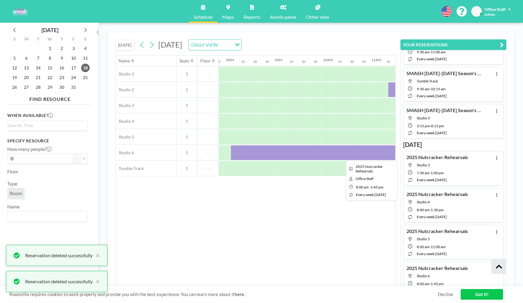
click at [323, 155] on div at bounding box center [370, 152] width 278 height 15
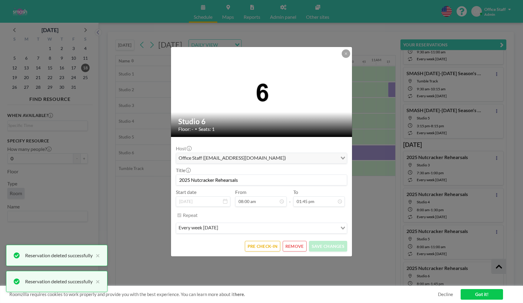
scroll to position [583, 0]
click at [296, 245] on button "REMOVE" at bounding box center [295, 246] width 24 height 11
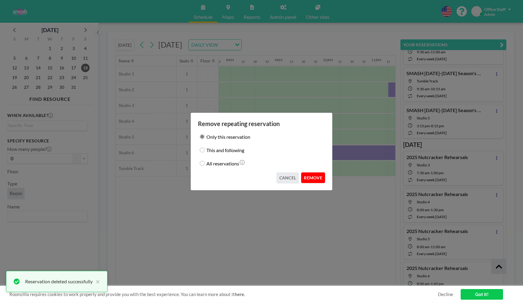
click at [310, 178] on button "REMOVE" at bounding box center [313, 177] width 24 height 11
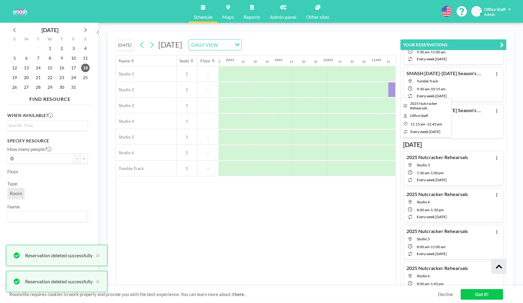
click at [394, 94] on div at bounding box center [424, 89] width 73 height 15
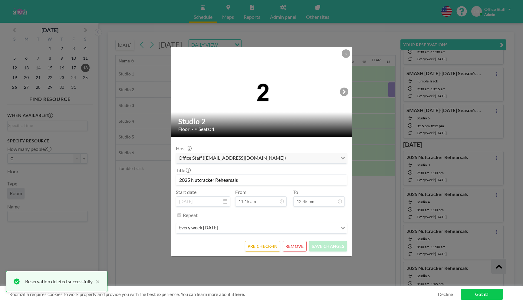
scroll to position [540, 0]
click at [292, 243] on button "REMOVE" at bounding box center [295, 246] width 24 height 11
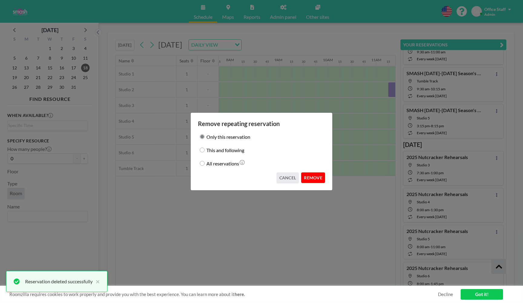
click at [315, 179] on button "REMOVE" at bounding box center [313, 177] width 24 height 11
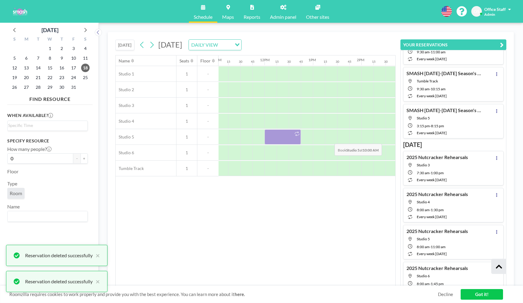
scroll to position [0, 543]
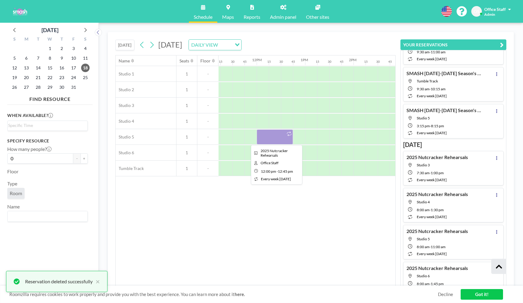
click at [284, 140] on div at bounding box center [275, 136] width 36 height 15
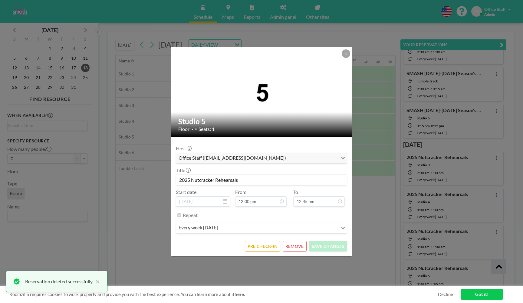
click at [298, 248] on button "REMOVE" at bounding box center [295, 246] width 24 height 11
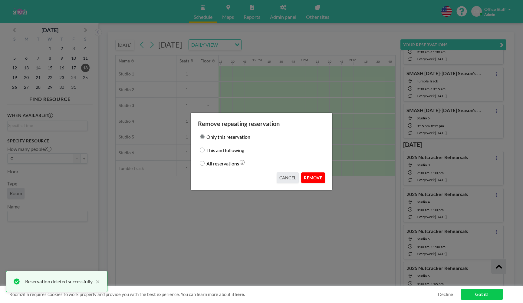
click at [318, 177] on button "REMOVE" at bounding box center [313, 177] width 24 height 11
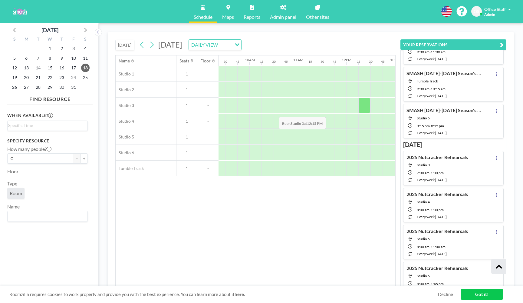
scroll to position [0, 416]
